Goal: Book appointment/travel/reservation

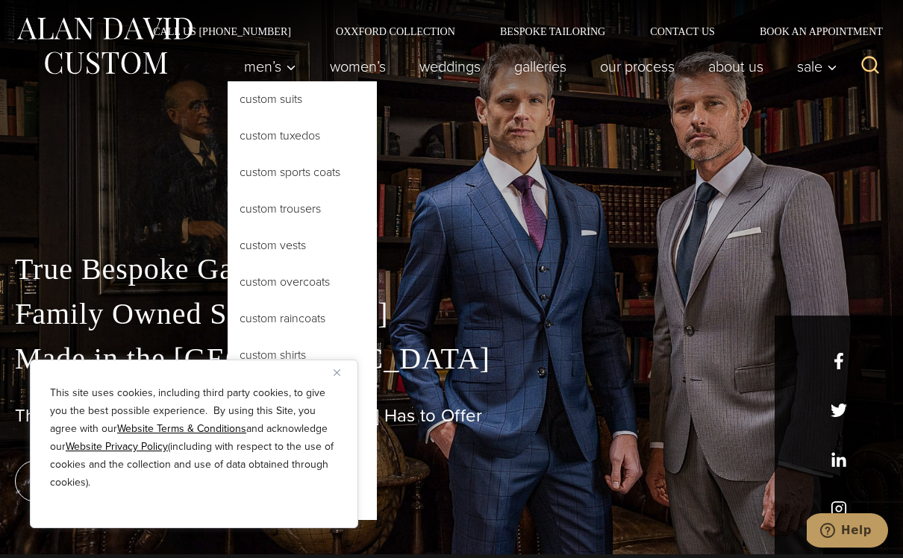
scroll to position [4, 0]
click at [234, 99] on link "Custom Suits" at bounding box center [302, 99] width 149 height 36
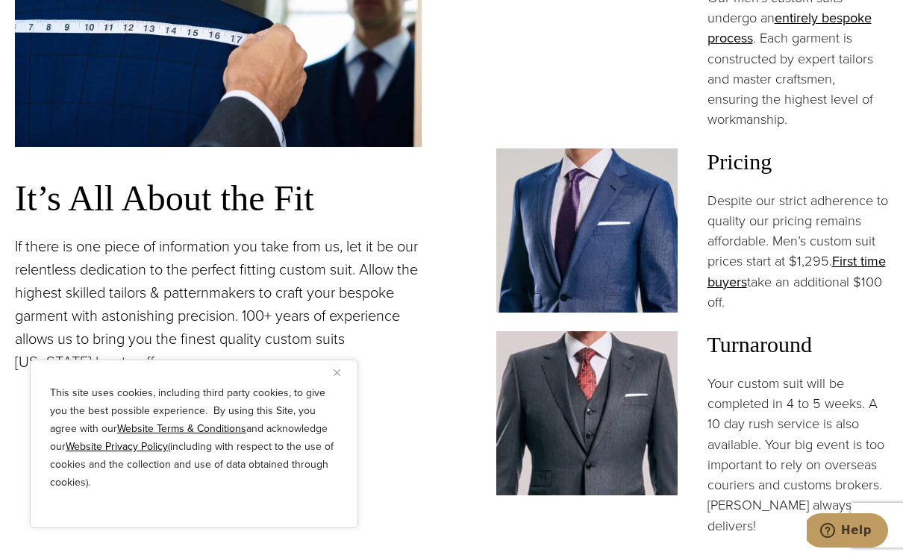
scroll to position [1188, 0]
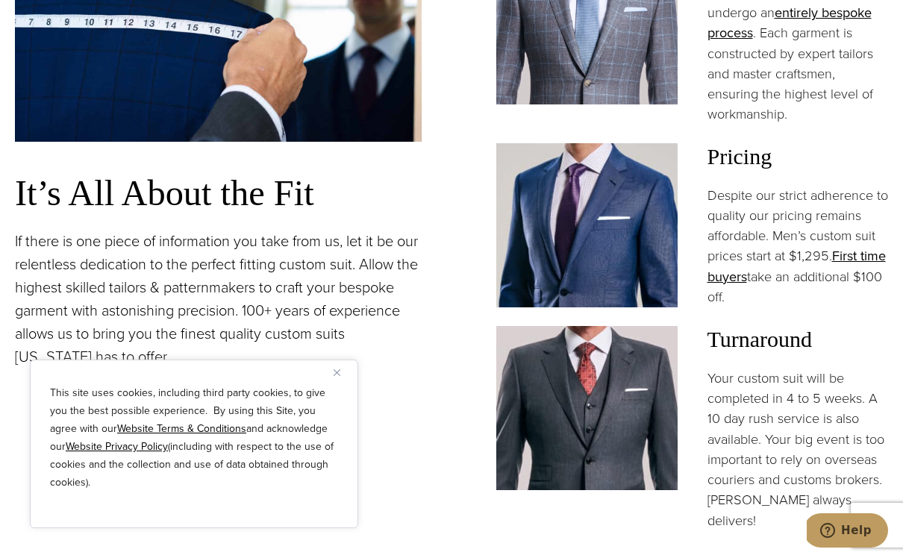
click at [850, 246] on link "First time buyers" at bounding box center [796, 266] width 178 height 40
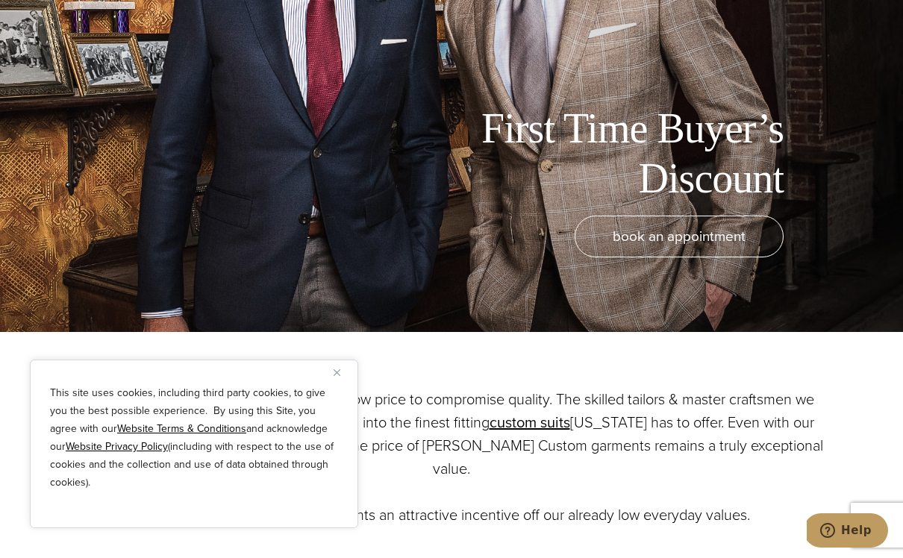
scroll to position [258, 0]
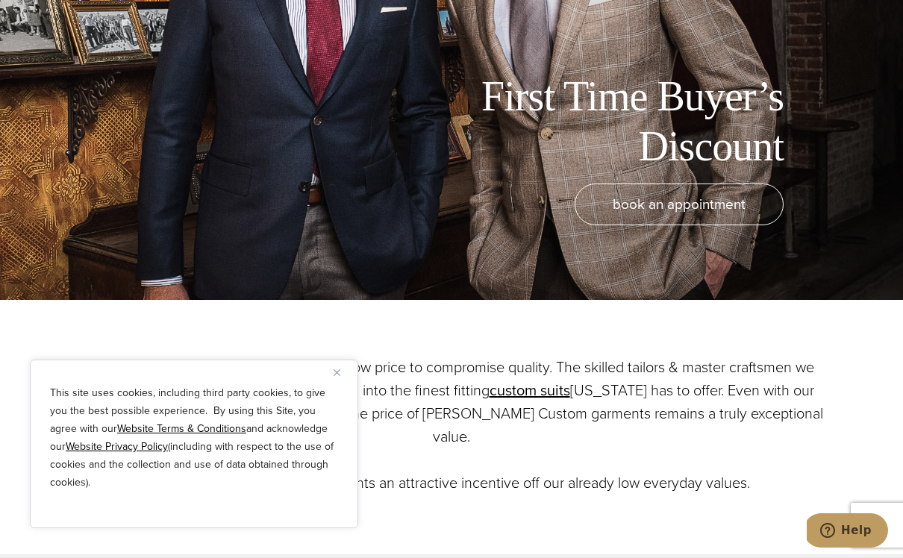
click at [599, 210] on link "book an appointment" at bounding box center [679, 205] width 209 height 42
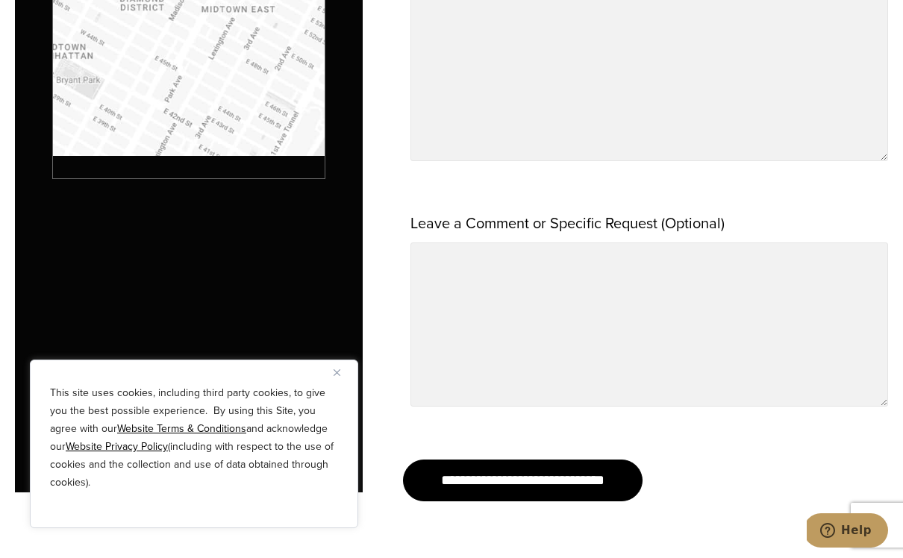
scroll to position [1532, 0]
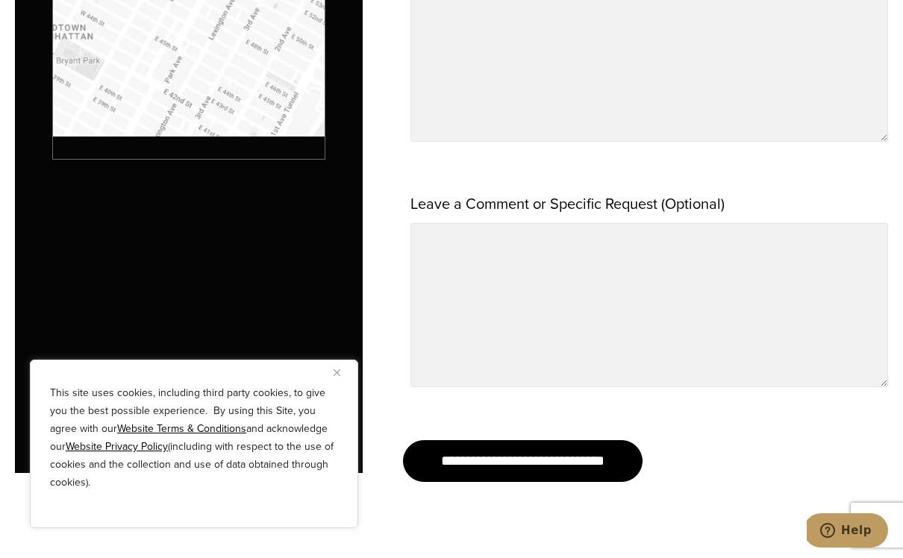
click at [329, 400] on div "This site uses cookies, including third party cookies, to give you the best pos…" at bounding box center [194, 444] width 328 height 169
click at [331, 400] on div "This site uses cookies, including third party cookies, to give you the best pos…" at bounding box center [194, 444] width 328 height 169
click at [334, 376] on img "Close" at bounding box center [337, 372] width 7 height 7
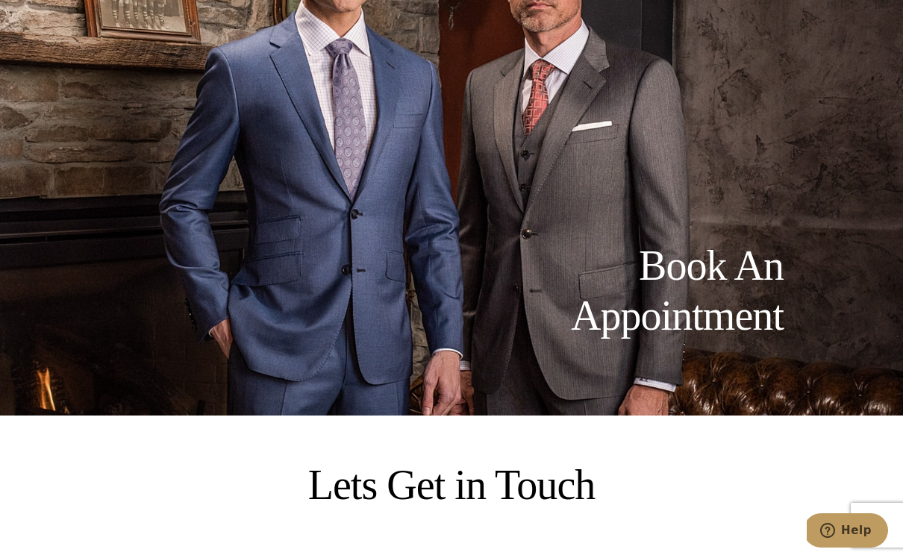
scroll to position [137, 0]
